Goal: Task Accomplishment & Management: Complete application form

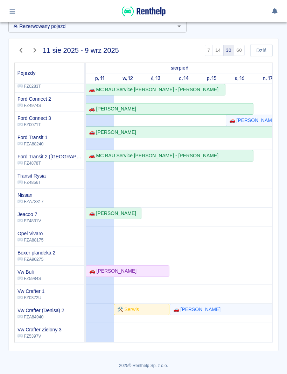
scroll to position [77, 0]
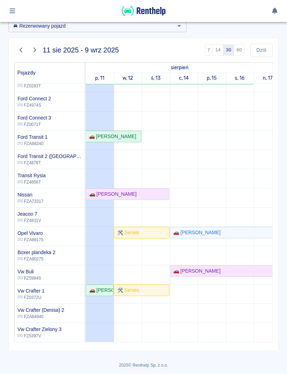
click at [263, 51] on button "Dziś" at bounding box center [261, 50] width 22 height 13
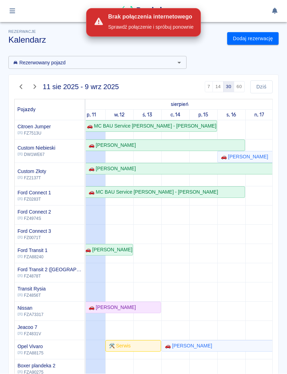
scroll to position [0, 0]
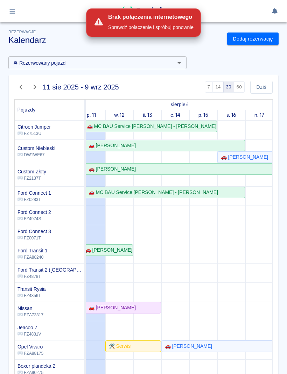
click at [253, 67] on div "Rezerwowany pojazd Rezerwowany pojazd 11 sie 2025 - 9 wrz 2025 7 14 30 60 Dziś …" at bounding box center [140, 219] width 275 height 337
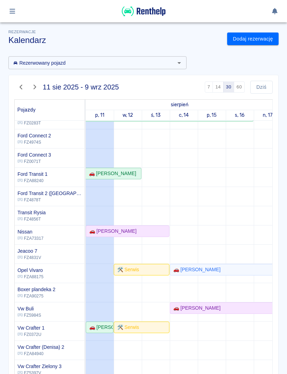
scroll to position [77, 0]
click at [265, 41] on link "Dodaj rezerwację" at bounding box center [252, 39] width 51 height 13
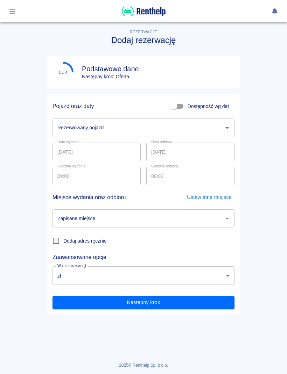
click at [197, 126] on input "Rezerwowany pojazd" at bounding box center [138, 128] width 165 height 12
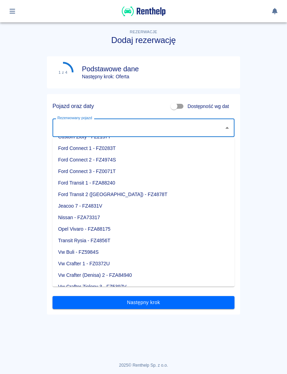
scroll to position [43, 0]
click at [103, 207] on li "Jeacoo 7 - FZ4831V" at bounding box center [143, 207] width 182 height 12
type input "Jeacoo 7 - FZ4831V"
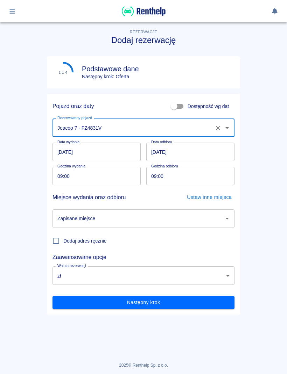
click at [204, 153] on input "12.08.2025" at bounding box center [190, 152] width 88 height 19
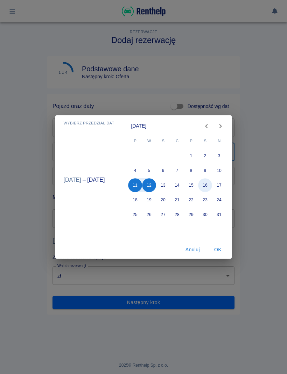
click at [209, 185] on button "16" at bounding box center [205, 185] width 14 height 14
type input "16.08.2025"
click at [261, 168] on div "Wybierz przedział dat sie 11 – sie 16 sierpień 2025 P W Ś C P S N 1 2 3 4 5 6 7…" at bounding box center [143, 187] width 287 height 374
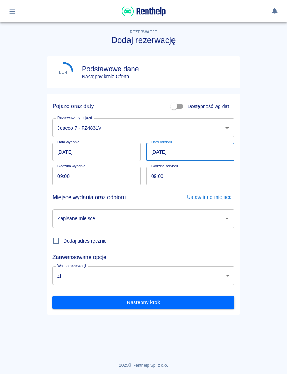
click at [206, 160] on input "16.08.2025" at bounding box center [190, 152] width 88 height 19
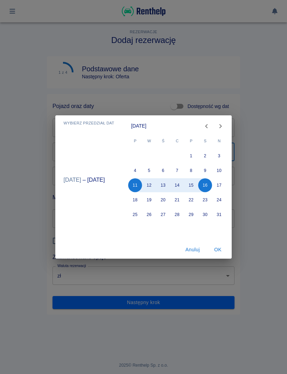
click at [265, 113] on div "Wybierz przedział dat sie 11 – sie 16 sierpień 2025 P W Ś C P S N 1 2 3 4 5 6 7…" at bounding box center [143, 187] width 287 height 374
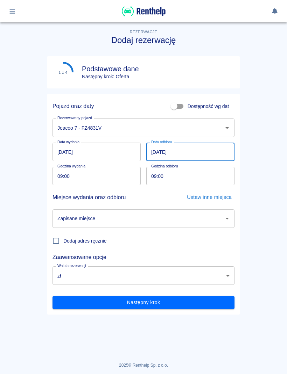
click at [214, 179] on input "09:00" at bounding box center [187, 176] width 83 height 19
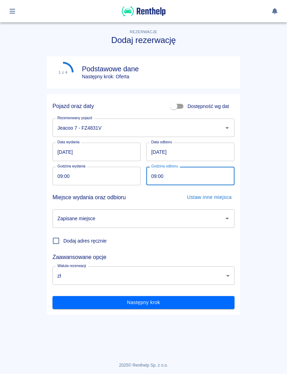
click at [123, 173] on input "09:00" at bounding box center [93, 176] width 83 height 19
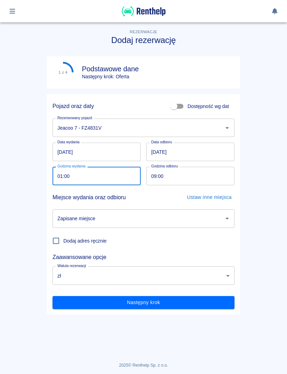
type input "10:00"
click at [225, 183] on input "09:00" at bounding box center [187, 176] width 83 height 19
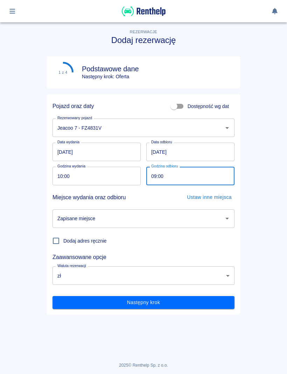
click at [209, 182] on input "09:00" at bounding box center [187, 176] width 83 height 19
click at [221, 179] on input "09:00" at bounding box center [187, 176] width 83 height 19
type input "13:30"
click at [226, 217] on icon "Otwórz" at bounding box center [227, 218] width 8 height 8
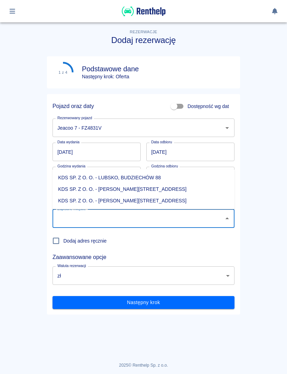
click at [145, 202] on li "KDS SP. Z O. O. - Jasień, Sienkiewicza 52" at bounding box center [143, 201] width 182 height 12
type input "KDS SP. Z O. O. - Jasień, Sienkiewicza 52"
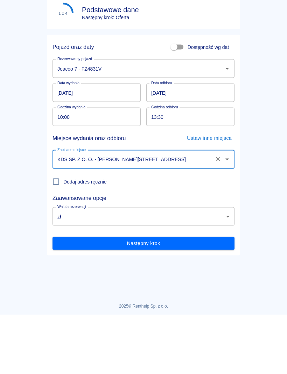
click at [221, 296] on button "Następny krok" at bounding box center [143, 302] width 182 height 13
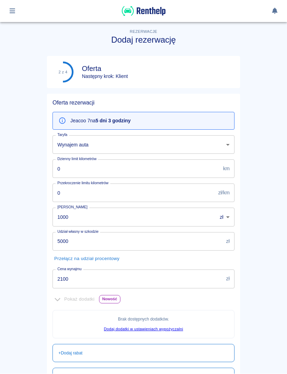
scroll to position [0, 0]
click at [144, 279] on input "2100" at bounding box center [137, 279] width 171 height 19
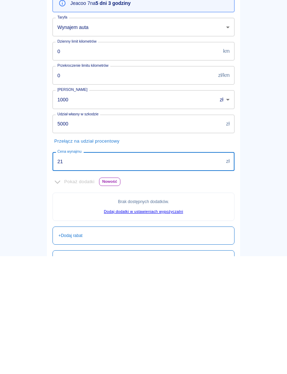
type input "2"
type input "750"
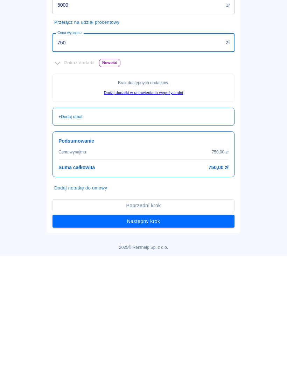
scroll to position [118, 0]
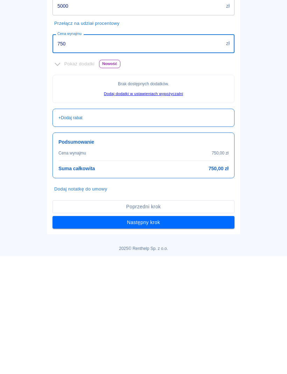
click at [171, 334] on button "Następny krok" at bounding box center [143, 340] width 182 height 13
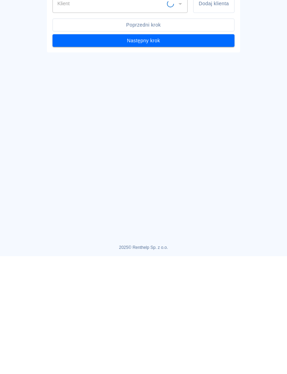
scroll to position [0, 0]
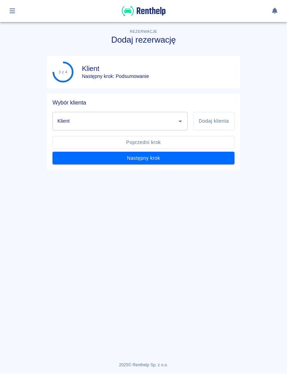
click at [218, 124] on button "Dodaj klienta" at bounding box center [213, 121] width 41 height 19
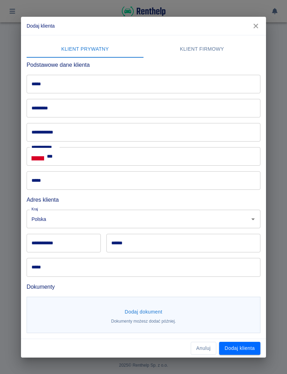
click at [232, 91] on input "*****" at bounding box center [144, 84] width 234 height 19
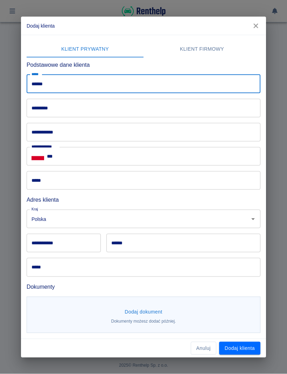
click at [143, 100] on input "*********" at bounding box center [144, 108] width 234 height 19
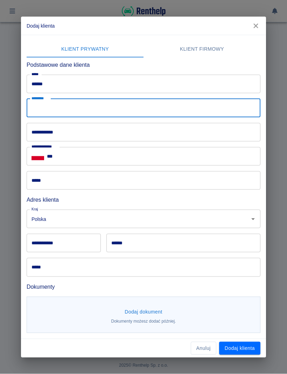
click at [204, 87] on input "******" at bounding box center [144, 84] width 234 height 19
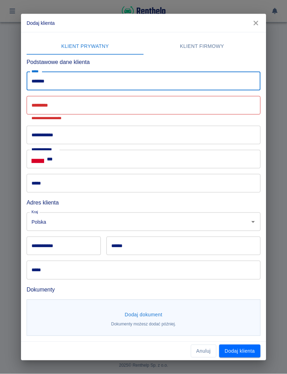
type input "******"
click at [234, 105] on input "*********" at bounding box center [144, 105] width 234 height 19
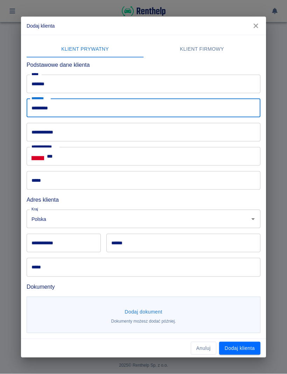
type input "*********"
click at [174, 135] on input "**********" at bounding box center [144, 132] width 234 height 19
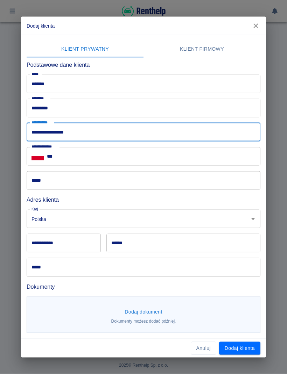
type input "**********"
click at [224, 158] on input "***" at bounding box center [153, 156] width 213 height 19
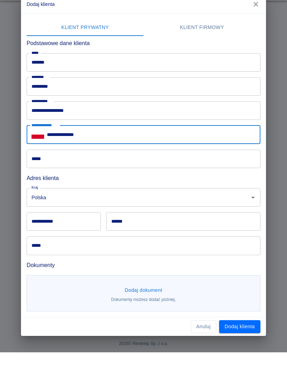
type input "**********"
click at [45, 234] on input "**********" at bounding box center [64, 243] width 74 height 19
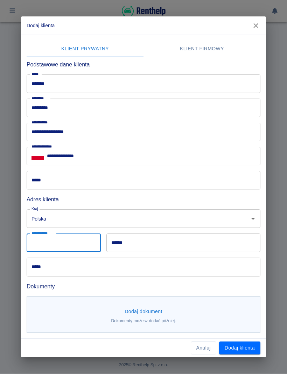
click at [91, 236] on input "**********" at bounding box center [64, 243] width 74 height 19
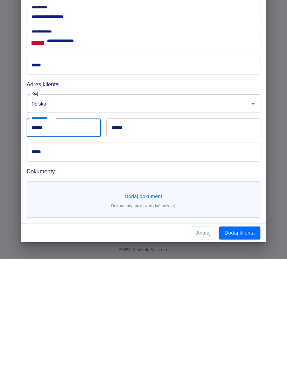
type input "******"
click at [229, 234] on input "******" at bounding box center [183, 243] width 154 height 19
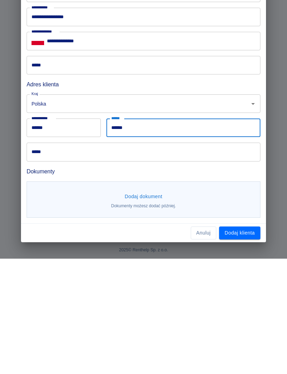
type input "******"
click at [233, 258] on input "*****" at bounding box center [144, 267] width 234 height 19
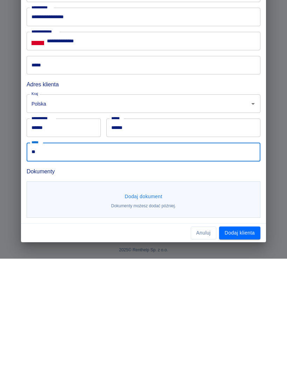
type input "*"
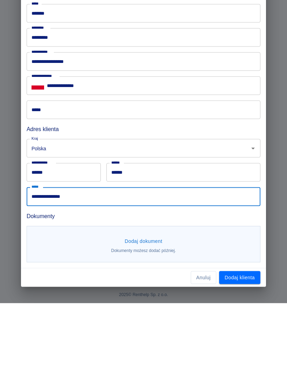
type input "**********"
click at [138, 171] on input "*****" at bounding box center [144, 180] width 234 height 19
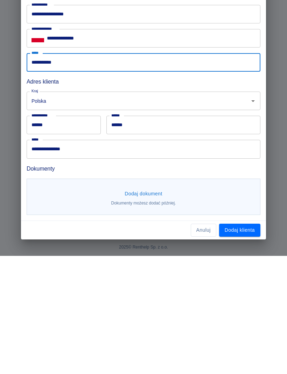
scroll to position [0, 0]
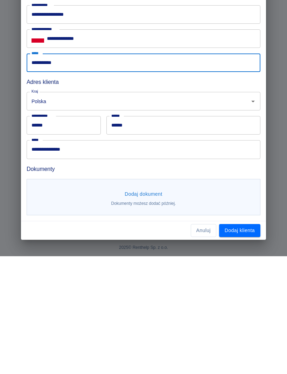
type input "**********"
click at [157, 306] on button "Dodaj dokument" at bounding box center [143, 312] width 43 height 13
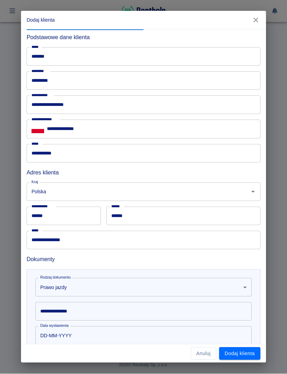
scroll to position [27, 0]
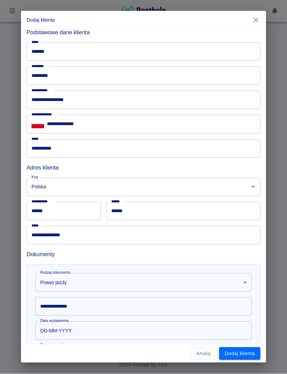
click at [199, 306] on input "**********" at bounding box center [143, 306] width 216 height 19
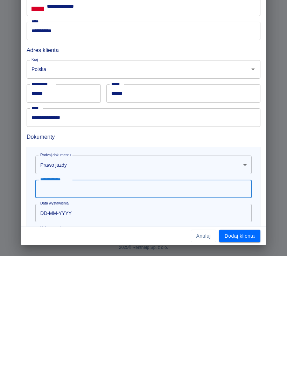
scroll to position [0, 0]
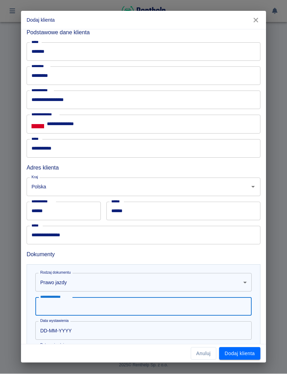
click at [164, 297] on input "**********" at bounding box center [143, 306] width 216 height 19
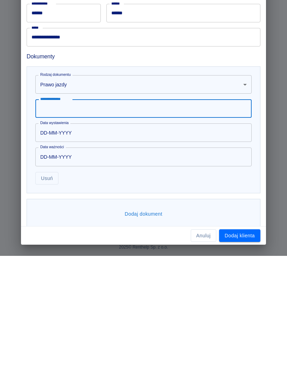
scroll to position [106, 0]
click at [156, 317] on div "Dodaj dokument" at bounding box center [144, 332] width 234 height 30
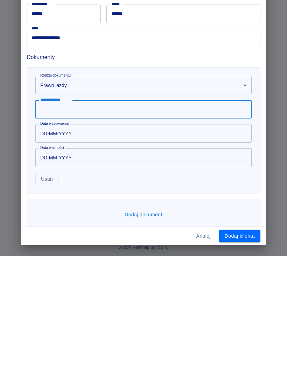
scroll to position [0, 0]
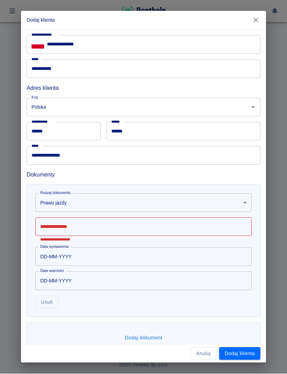
click at [138, 226] on input "**********" at bounding box center [143, 227] width 216 height 19
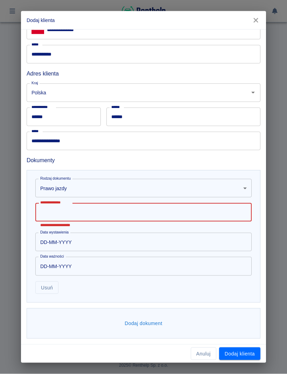
scroll to position [121, 0]
click at [164, 215] on input "**********" at bounding box center [143, 212] width 216 height 19
click at [138, 213] on input "**********" at bounding box center [143, 212] width 216 height 19
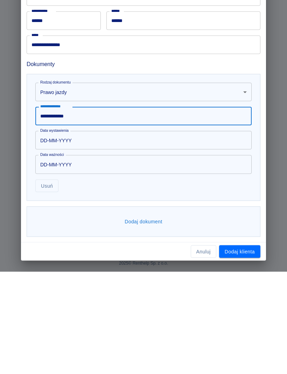
type input "**********"
click at [158, 317] on button "Dodaj dokument" at bounding box center [143, 323] width 43 height 13
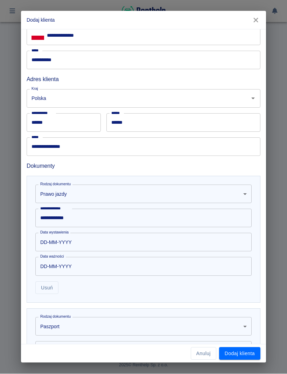
scroll to position [128, 0]
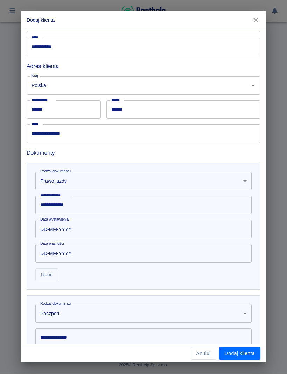
click at [138, 309] on body "**********" at bounding box center [143, 187] width 287 height 374
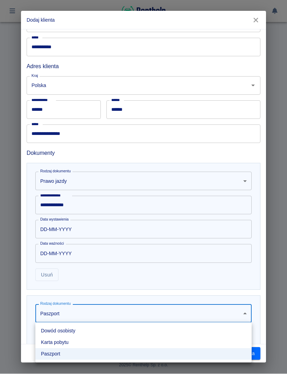
click at [87, 334] on li "Dowód osobisty" at bounding box center [143, 331] width 216 height 12
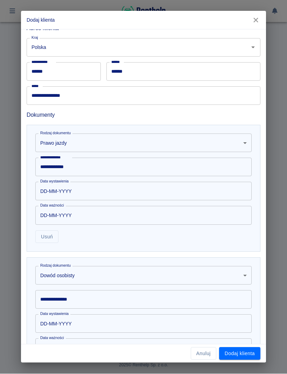
scroll to position [175, 0]
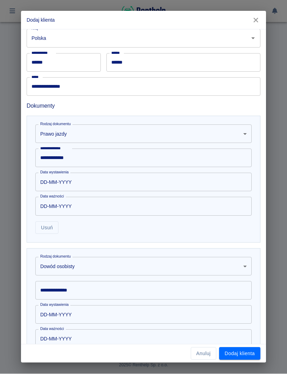
click at [106, 290] on input "**********" at bounding box center [143, 290] width 216 height 19
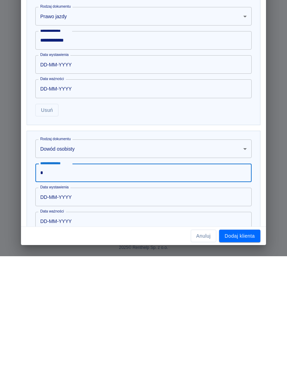
scroll to position [0, 0]
type input "**********"
click at [243, 347] on button "Dodaj klienta" at bounding box center [239, 353] width 41 height 13
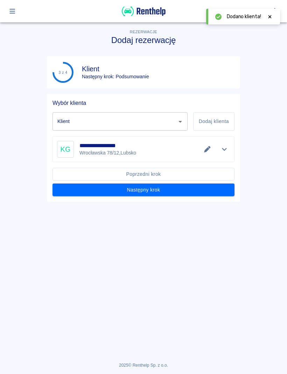
type input "Konrad Głogowski (+48693167748)"
click at [209, 192] on button "Następny krok" at bounding box center [143, 190] width 182 height 13
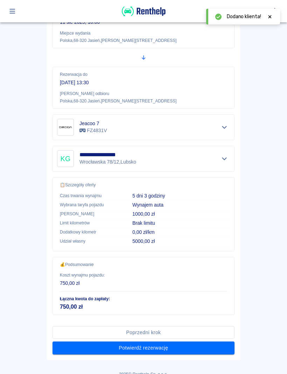
scroll to position [110, 0]
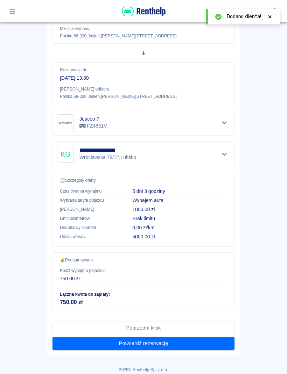
click at [189, 345] on button "Potwierdź rezerwację" at bounding box center [143, 343] width 182 height 13
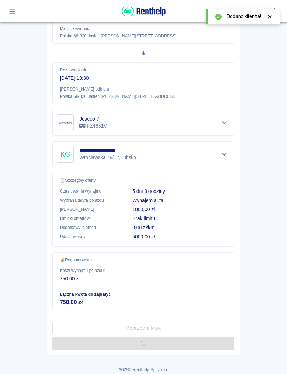
scroll to position [0, 0]
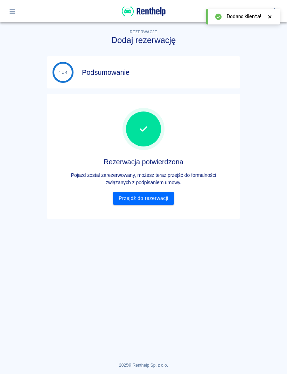
click at [163, 199] on link "Przejdź do rezerwacji" at bounding box center [143, 198] width 60 height 13
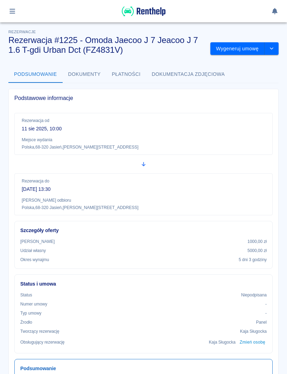
click at [245, 46] on button "Wygeneruj umowę" at bounding box center [237, 48] width 54 height 13
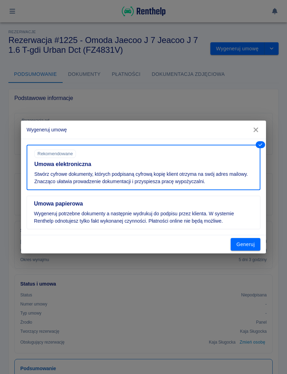
click at [252, 241] on button "Generuj" at bounding box center [245, 244] width 30 height 13
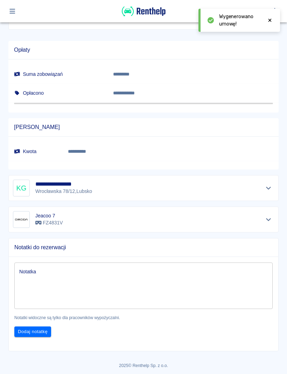
scroll to position [383, 0]
click at [271, 22] on icon at bounding box center [269, 20] width 6 height 5
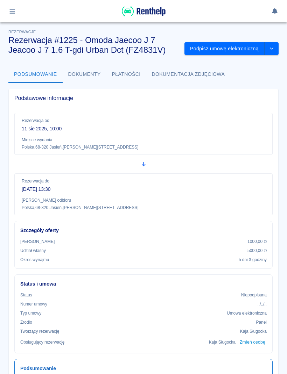
scroll to position [0, 0]
click at [240, 52] on button "Podpisz umowę elektroniczną" at bounding box center [224, 48] width 80 height 13
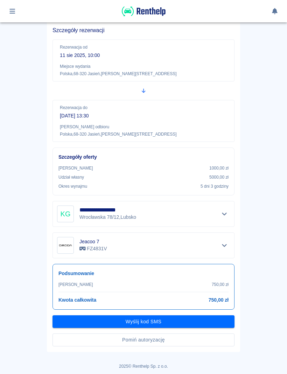
click at [191, 345] on button "Pomiń autoryzację" at bounding box center [143, 339] width 182 height 13
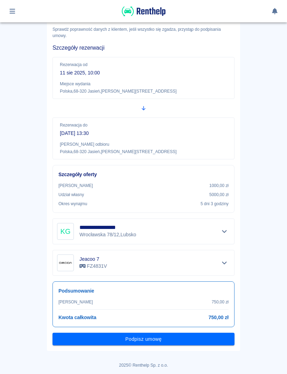
scroll to position [35, 0]
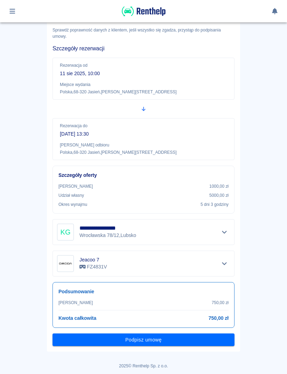
click at [209, 336] on button "Podpisz umowę" at bounding box center [143, 339] width 182 height 13
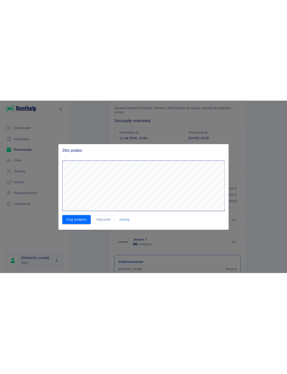
scroll to position [0, 0]
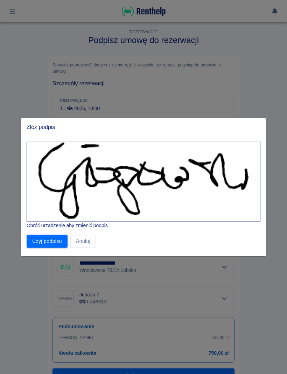
click at [47, 237] on button "Użyj podpisu" at bounding box center [47, 241] width 41 height 13
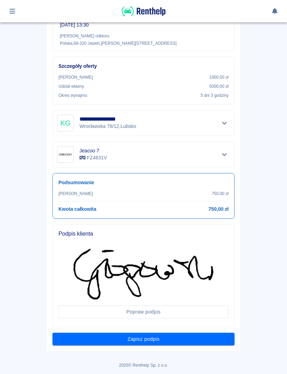
scroll to position [143, 0]
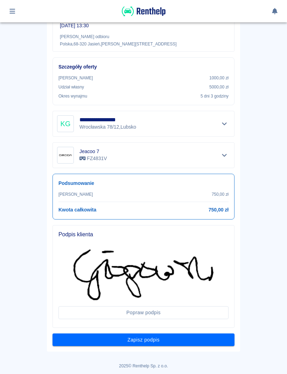
click at [210, 338] on button "Zapisz podpis" at bounding box center [143, 339] width 182 height 13
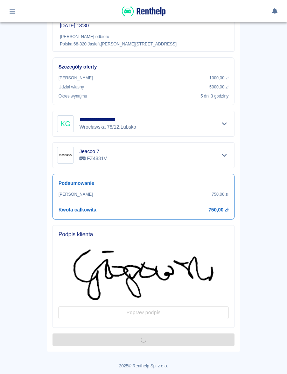
scroll to position [0, 0]
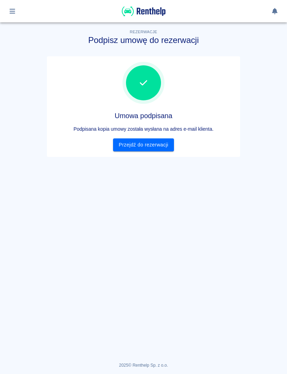
click at [159, 144] on link "Przejdź do rezerwacji" at bounding box center [143, 144] width 60 height 13
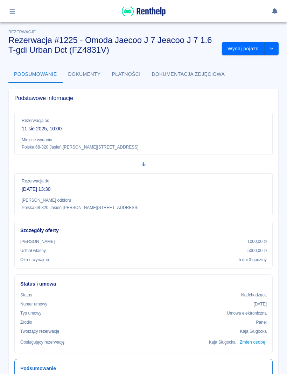
click at [242, 52] on button "Wydaj pojazd" at bounding box center [243, 48] width 43 height 13
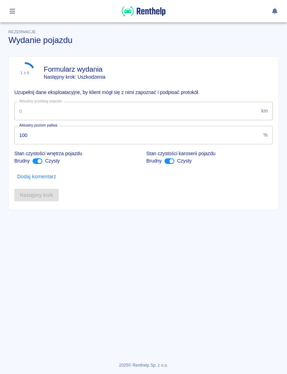
type input "24810"
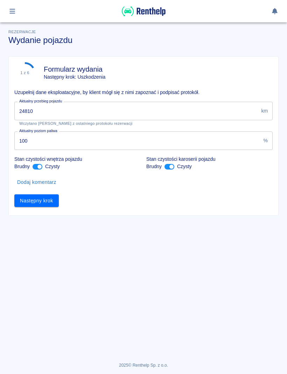
click at [45, 203] on button "Następny krok" at bounding box center [36, 200] width 44 height 13
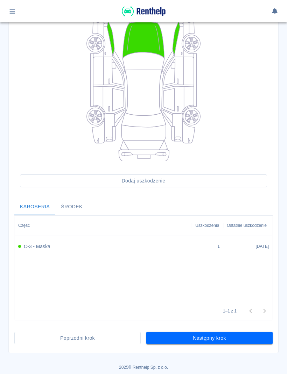
scroll to position [92, 0]
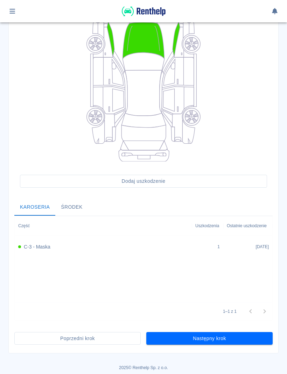
click at [229, 340] on button "Następny krok" at bounding box center [209, 338] width 126 height 13
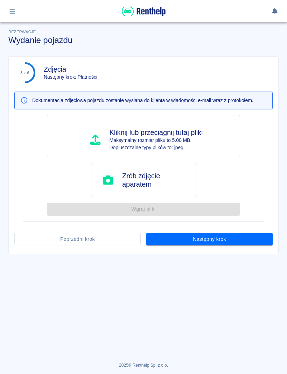
scroll to position [0, 0]
click at [252, 238] on button "Następny krok" at bounding box center [209, 239] width 126 height 13
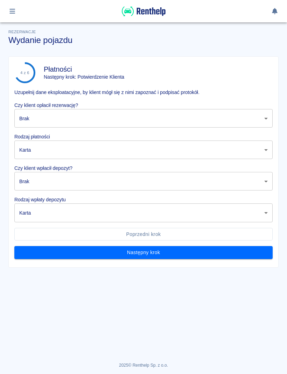
click at [253, 120] on body "Używamy plików Cookies, by zapewnić Ci najlepsze możliwe doświadczenie. Aby dow…" at bounding box center [143, 187] width 287 height 374
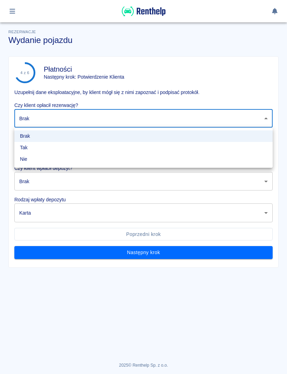
click at [57, 151] on li "Tak" at bounding box center [143, 148] width 258 height 12
type input "true"
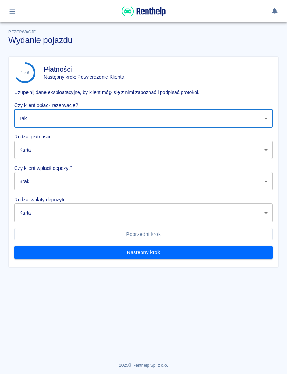
click at [63, 153] on body "Używamy plików Cookies, by zapewnić Ci najlepsze możliwe doświadczenie. Aby dow…" at bounding box center [143, 187] width 287 height 374
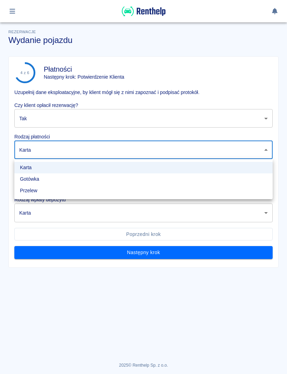
click at [45, 182] on li "Gotówka" at bounding box center [143, 179] width 258 height 12
type input "cash"
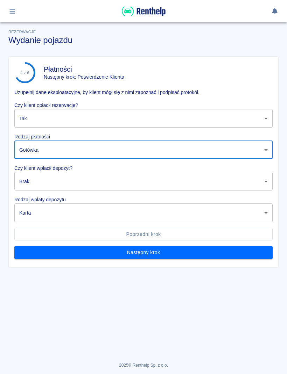
click at [63, 182] on body "Używamy plików Cookies, by zapewnić Ci najlepsze możliwe doświadczenie. Aby dow…" at bounding box center [143, 187] width 287 height 374
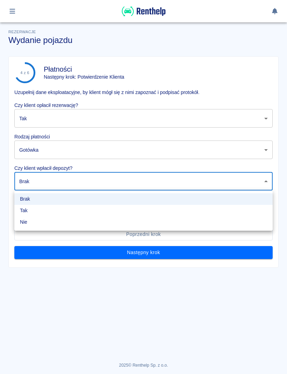
click at [44, 214] on li "Tak" at bounding box center [143, 211] width 258 height 12
type input "true"
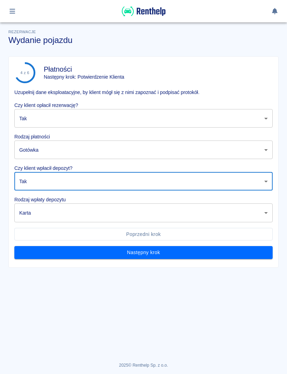
click at [75, 216] on body "Używamy plików Cookies, by zapewnić Ci najlepsze możliwe doświadczenie. Aby dow…" at bounding box center [143, 187] width 287 height 374
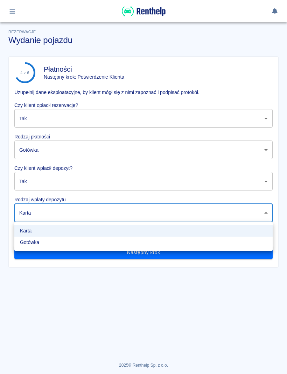
click at [51, 247] on li "Gotówka" at bounding box center [143, 243] width 258 height 12
type input "cash"
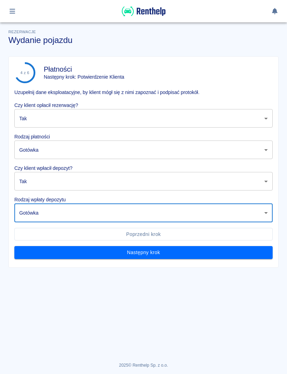
click at [201, 253] on button "Następny krok" at bounding box center [143, 252] width 258 height 13
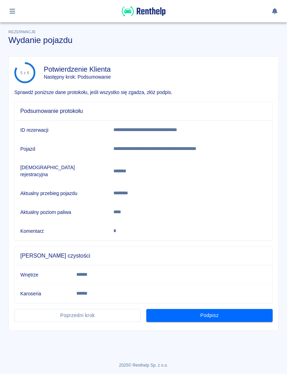
click at [241, 309] on button "Podpisz" at bounding box center [209, 315] width 126 height 13
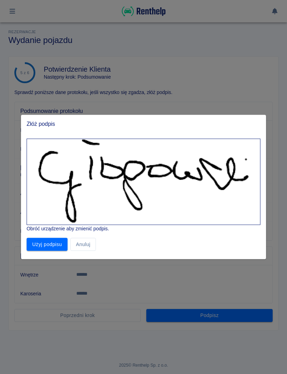
click at [59, 248] on button "Użyj podpisu" at bounding box center [47, 244] width 41 height 13
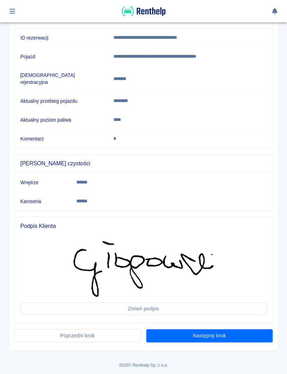
scroll to position [85, 0]
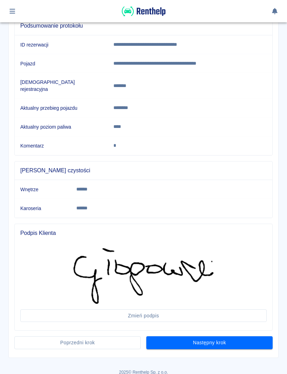
click at [253, 336] on button "Następny krok" at bounding box center [209, 342] width 126 height 13
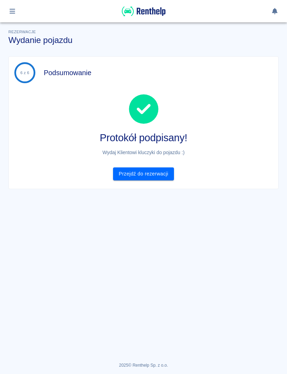
scroll to position [0, 0]
click at [164, 177] on link "Przejdź do rezerwacji" at bounding box center [143, 173] width 60 height 13
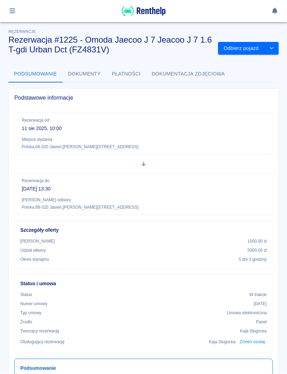
click at [13, 12] on icon "button" at bounding box center [12, 11] width 8 height 6
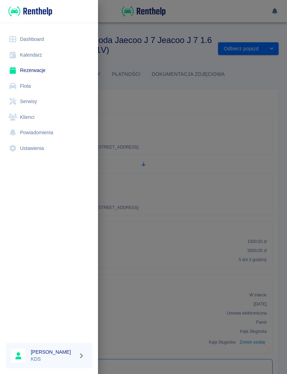
click at [38, 55] on link "Kalendarz" at bounding box center [49, 55] width 87 height 16
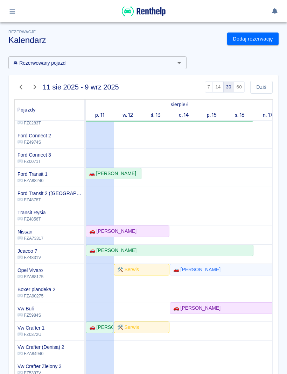
scroll to position [77, 0]
click at [157, 232] on div "🚗 [PERSON_NAME]" at bounding box center [127, 231] width 82 height 7
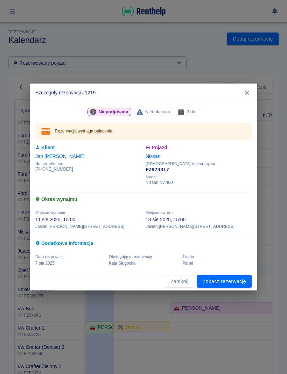
click at [187, 284] on button "Zamknij" at bounding box center [179, 281] width 29 height 13
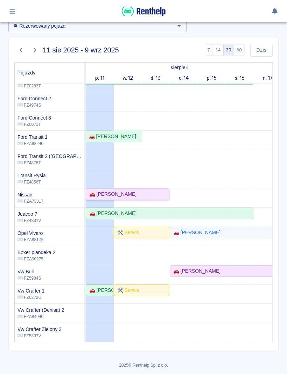
scroll to position [37, 0]
click at [108, 291] on div "🚗 [PERSON_NAME]" at bounding box center [99, 290] width 26 height 7
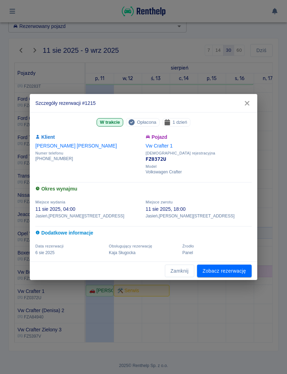
click at [187, 272] on button "Zamknij" at bounding box center [179, 271] width 29 height 13
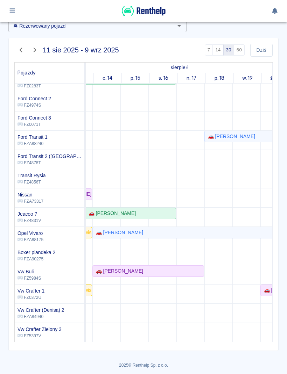
scroll to position [0, 0]
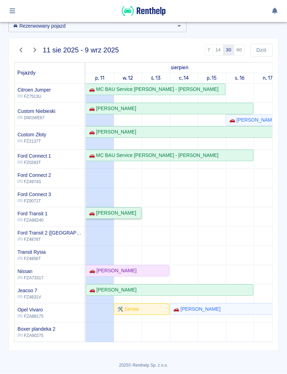
click at [133, 215] on div "🚗 [PERSON_NAME]" at bounding box center [111, 213] width 50 height 7
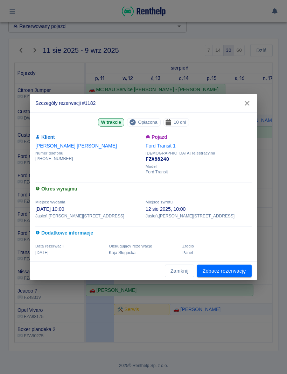
click at [184, 272] on button "Zamknij" at bounding box center [179, 271] width 29 height 13
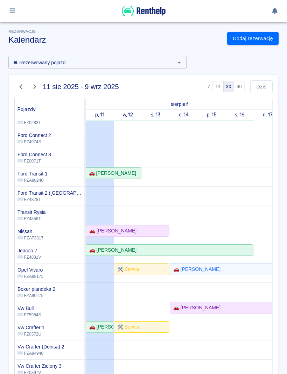
click at [269, 84] on button "Dziś" at bounding box center [261, 87] width 22 height 13
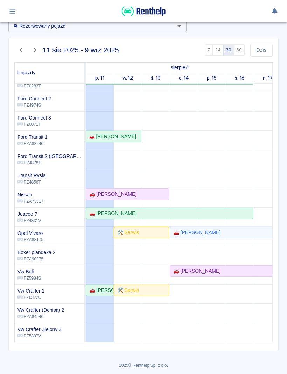
scroll to position [37, 0]
click at [49, 1] on div at bounding box center [143, 11] width 287 height 22
click at [16, 13] on icon "button" at bounding box center [12, 11] width 8 height 6
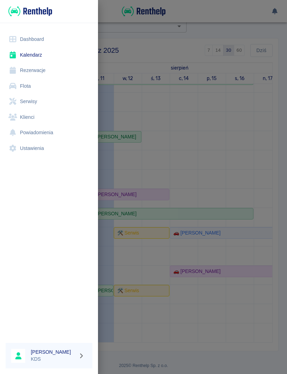
click at [48, 71] on link "Rezerwacje" at bounding box center [49, 71] width 87 height 16
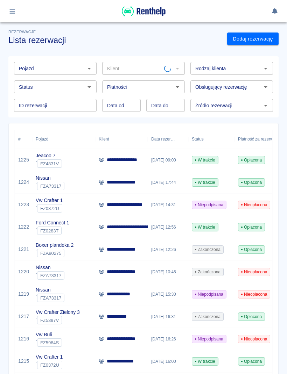
click at [15, 14] on icon "button" at bounding box center [12, 11] width 8 height 6
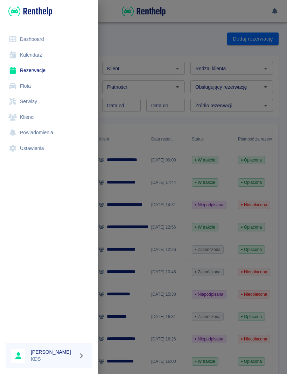
click at [40, 42] on link "Dashboard" at bounding box center [49, 39] width 87 height 16
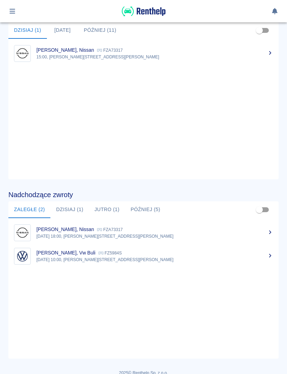
scroll to position [278, 0]
click at [80, 256] on p "10 sie 2025, 10:00, Jasień, Sienkiewicza 52" at bounding box center [154, 259] width 236 height 6
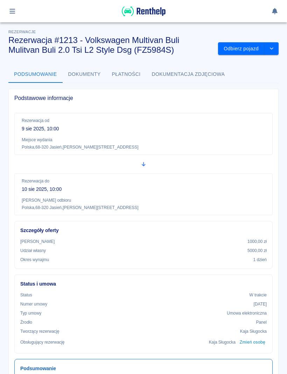
click at [276, 51] on button "drop-down" at bounding box center [271, 48] width 14 height 13
click at [208, 55] on h3 "Rezerwacja #1213 - Volkswagen Multivan Buli Mulitvan Buli 2.0 Tsi L2 Style Dsg …" at bounding box center [110, 45] width 204 height 20
click at [238, 48] on button "Odbierz pojazd" at bounding box center [241, 48] width 46 height 13
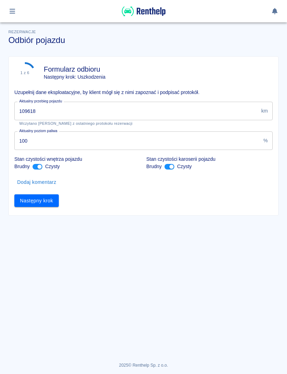
click at [40, 113] on input "109618" at bounding box center [136, 111] width 244 height 19
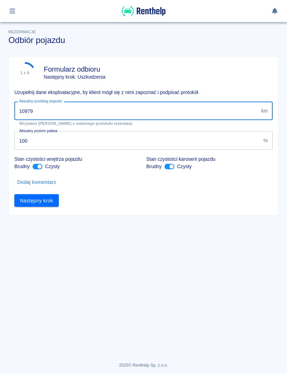
type input "109799"
click at [49, 195] on button "Następny krok" at bounding box center [36, 200] width 44 height 13
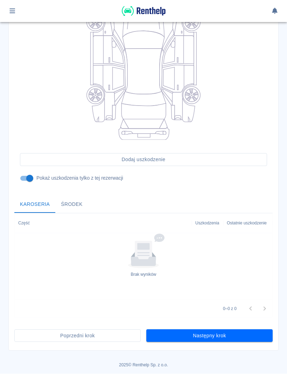
scroll to position [111, 0]
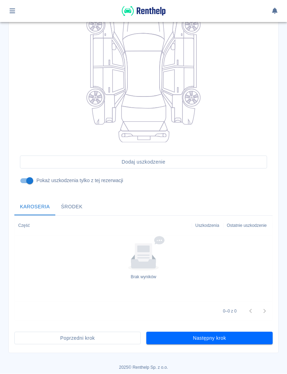
click at [225, 336] on button "Następny krok" at bounding box center [209, 338] width 126 height 13
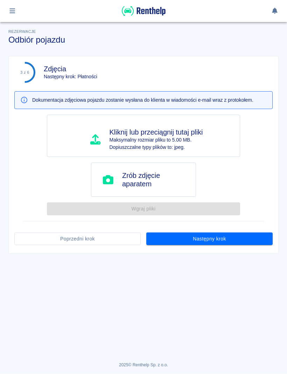
scroll to position [0, 0]
click at [256, 236] on button "Następny krok" at bounding box center [209, 239] width 126 height 13
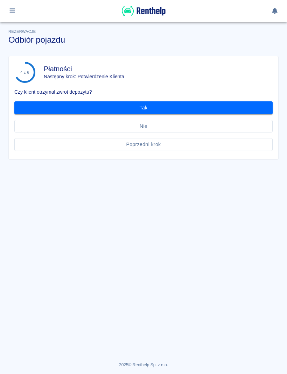
click at [253, 102] on button "Tak" at bounding box center [143, 108] width 258 height 13
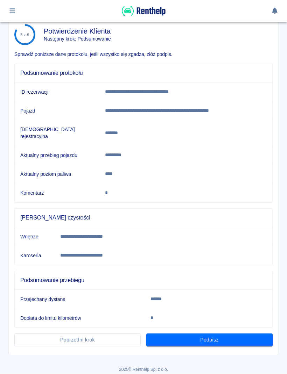
scroll to position [35, 0]
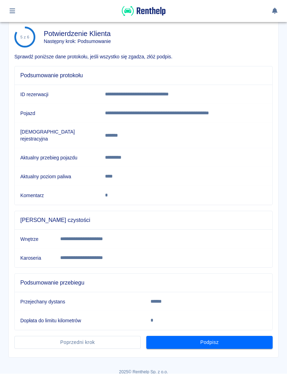
click at [242, 336] on button "Podpisz" at bounding box center [209, 342] width 126 height 13
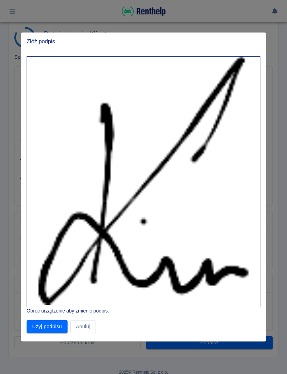
click at [61, 324] on button "Użyj podpisu" at bounding box center [47, 326] width 41 height 13
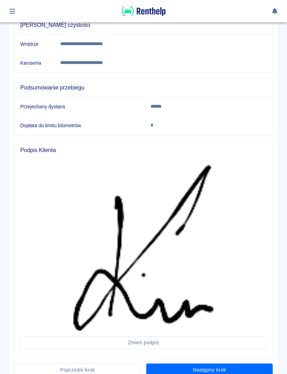
scroll to position [231, 0]
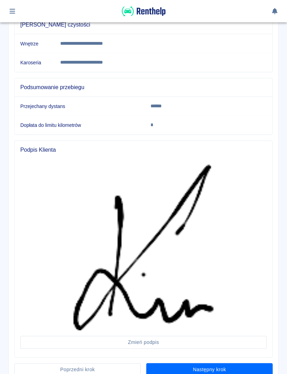
click at [246, 365] on button "Następny krok" at bounding box center [209, 369] width 126 height 13
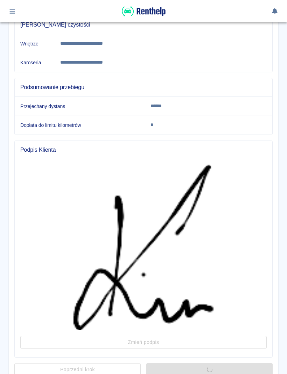
scroll to position [0, 0]
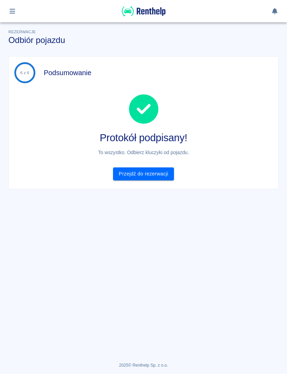
click at [167, 175] on link "Przejdź do rezerwacji" at bounding box center [143, 173] width 60 height 13
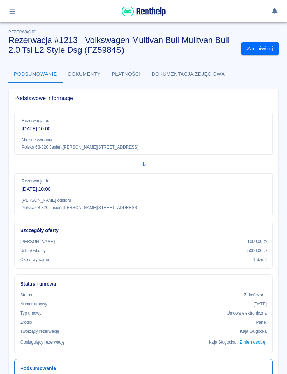
click at [14, 14] on button "button" at bounding box center [13, 11] width 14 height 12
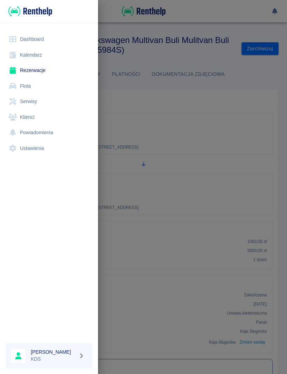
click at [42, 57] on link "Kalendarz" at bounding box center [49, 55] width 87 height 16
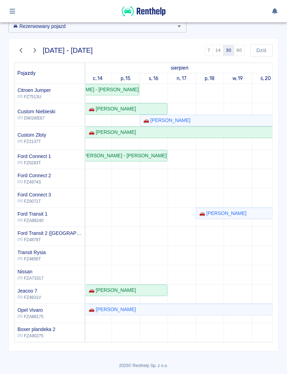
click at [217, 204] on td at bounding box center [209, 251] width 28 height 335
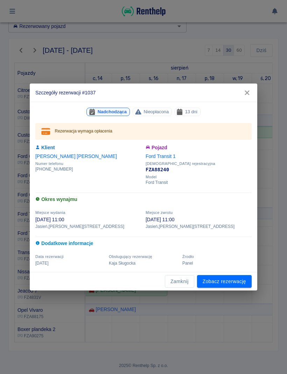
click at [178, 284] on button "Zamknij" at bounding box center [179, 281] width 29 height 13
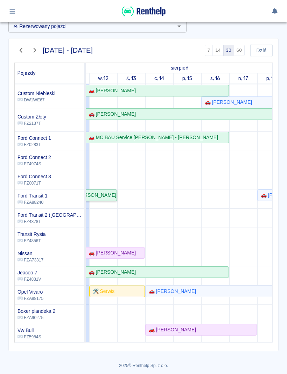
click at [108, 198] on div "🚗 [PERSON_NAME]" at bounding box center [91, 195] width 50 height 7
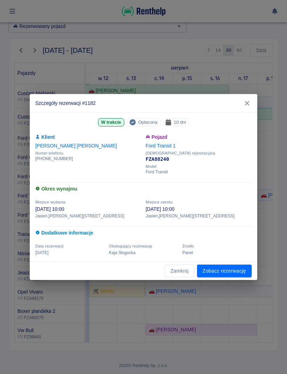
click at [176, 282] on div "Szczegóły rezerwacji #1182 W trakcie Opłacona 10 dni Klient Renata Tomiałojć Nu…" at bounding box center [143, 187] width 287 height 374
click at [171, 266] on button "Zamknij" at bounding box center [179, 271] width 29 height 13
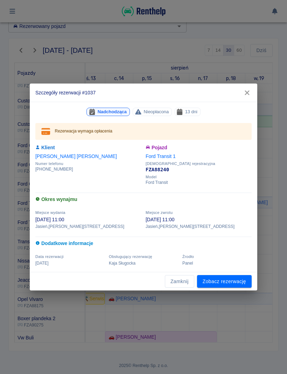
click at [177, 287] on button "Zamknij" at bounding box center [179, 281] width 29 height 13
